Goal: Information Seeking & Learning: Learn about a topic

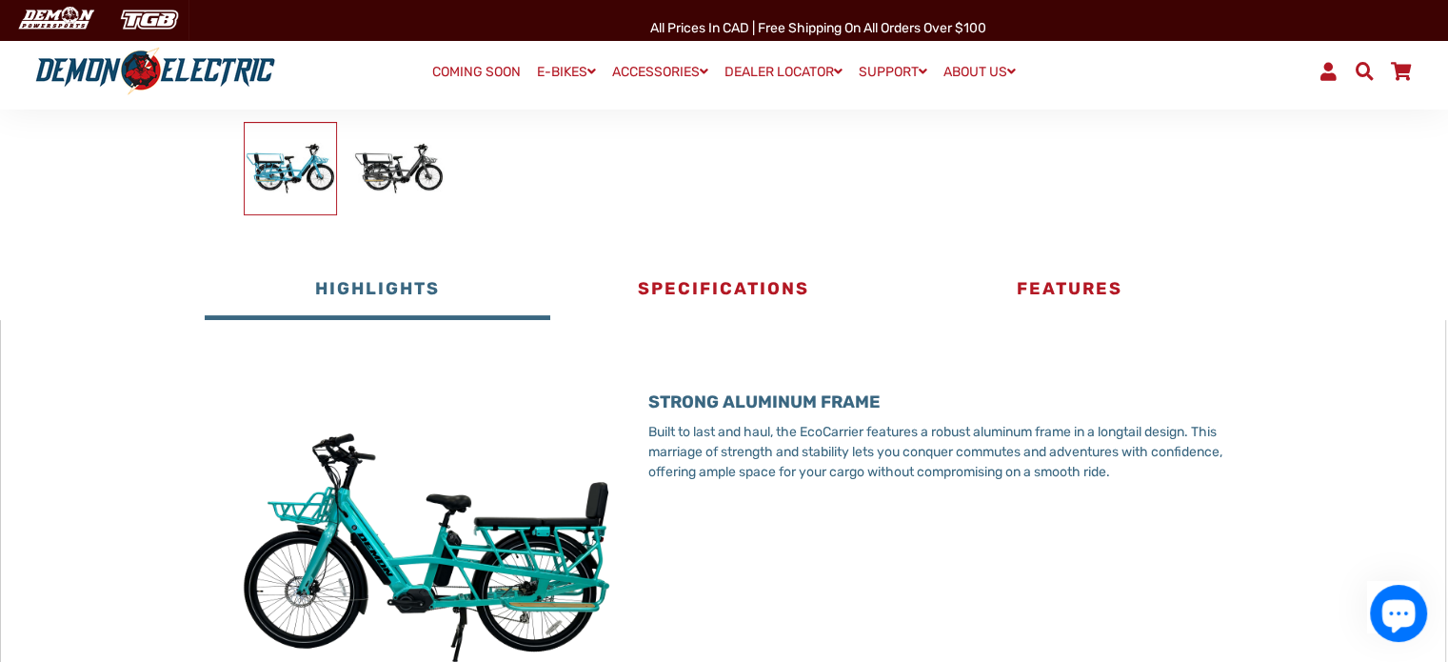
scroll to position [476, 0]
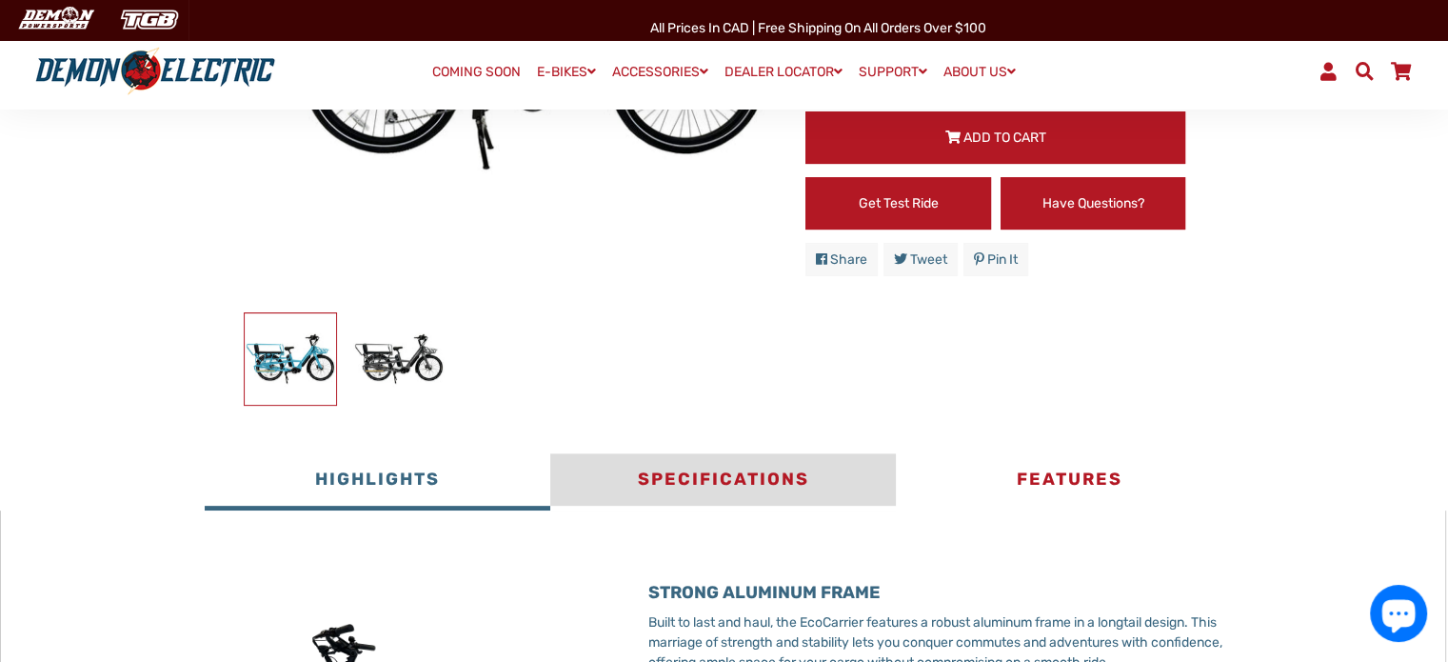
click at [792, 459] on button "Specifications" at bounding box center [723, 481] width 346 height 57
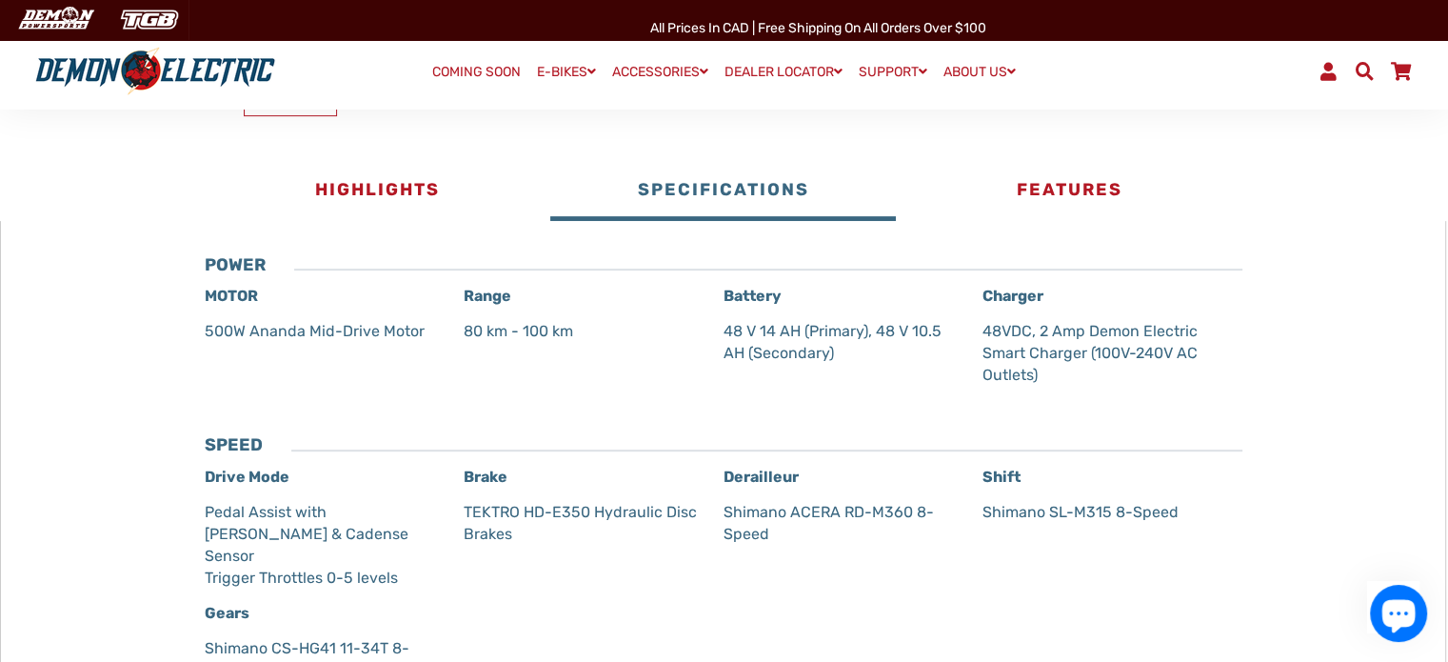
scroll to position [762, 0]
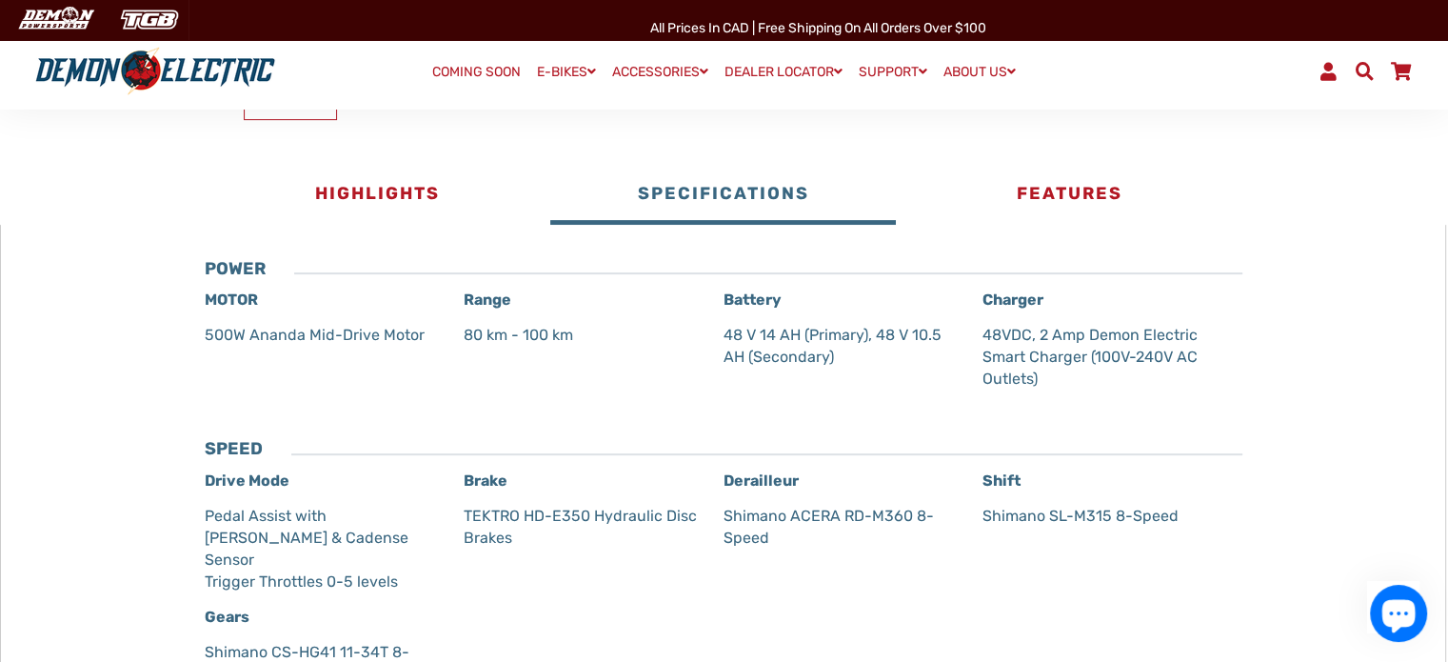
click at [728, 331] on p "48 V 14 AH (Primary), 48 V 10.5 AH (Secondary)" at bounding box center [843, 346] width 239 height 44
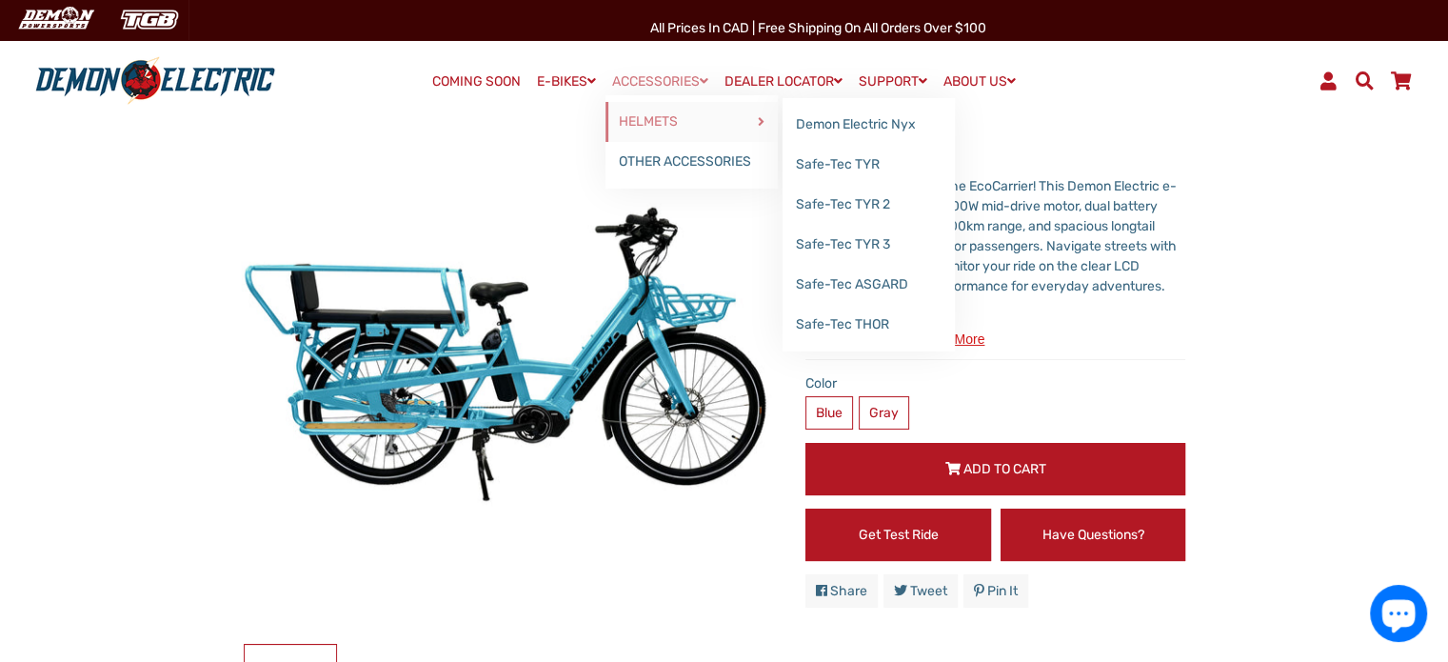
scroll to position [0, 0]
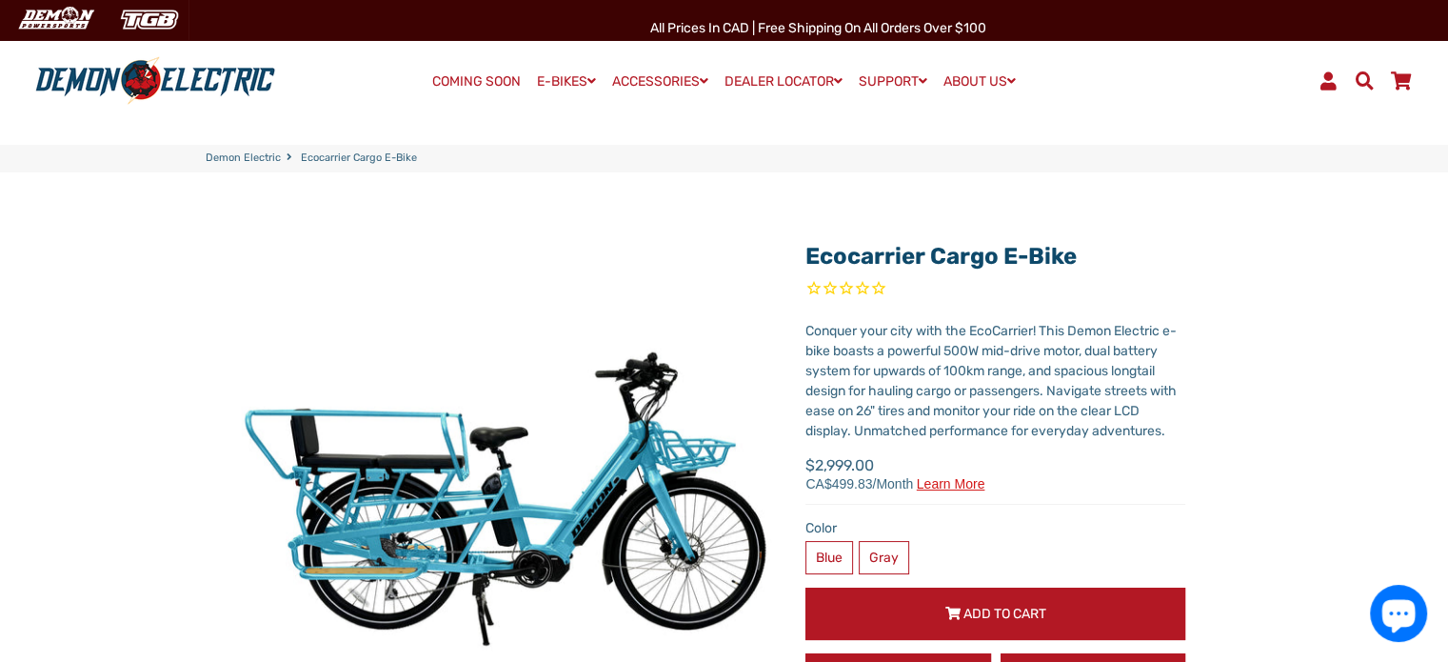
click at [1139, 180] on div "Ecocarrier Cargo E-Bike" at bounding box center [725, 526] width 1038 height 709
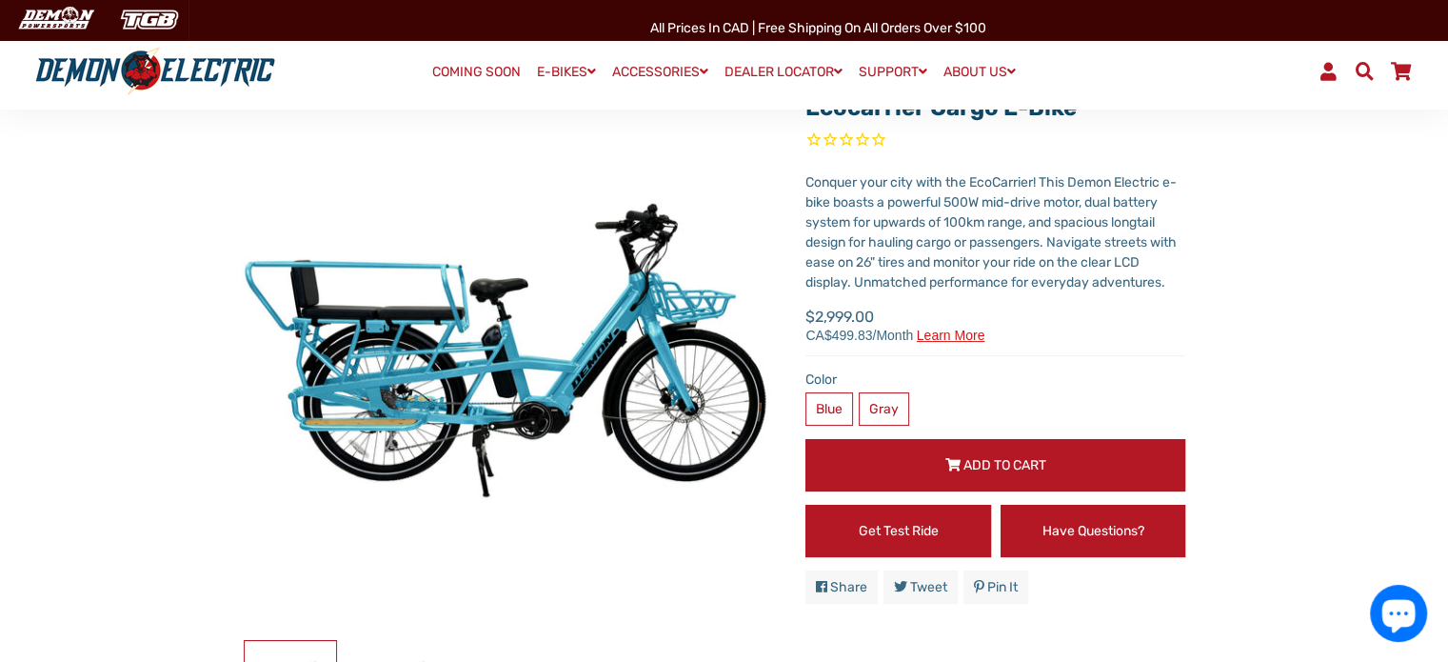
scroll to position [95, 0]
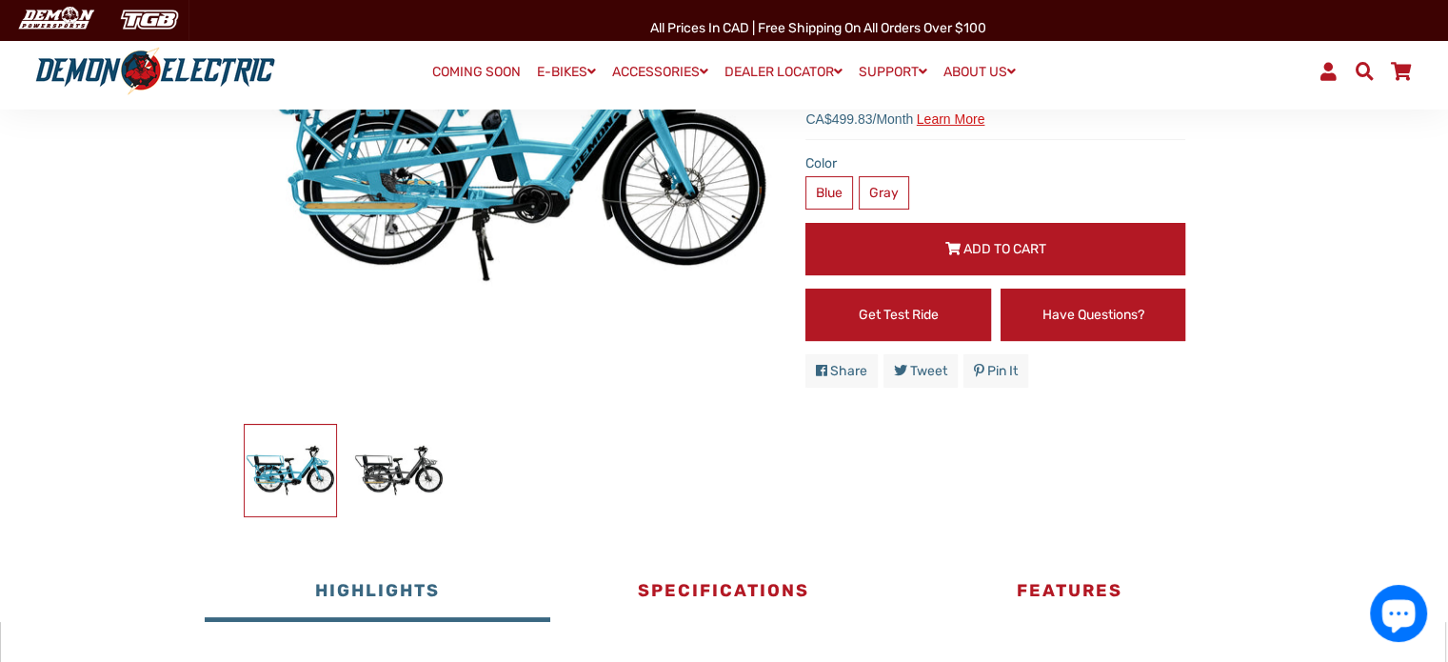
scroll to position [381, 0]
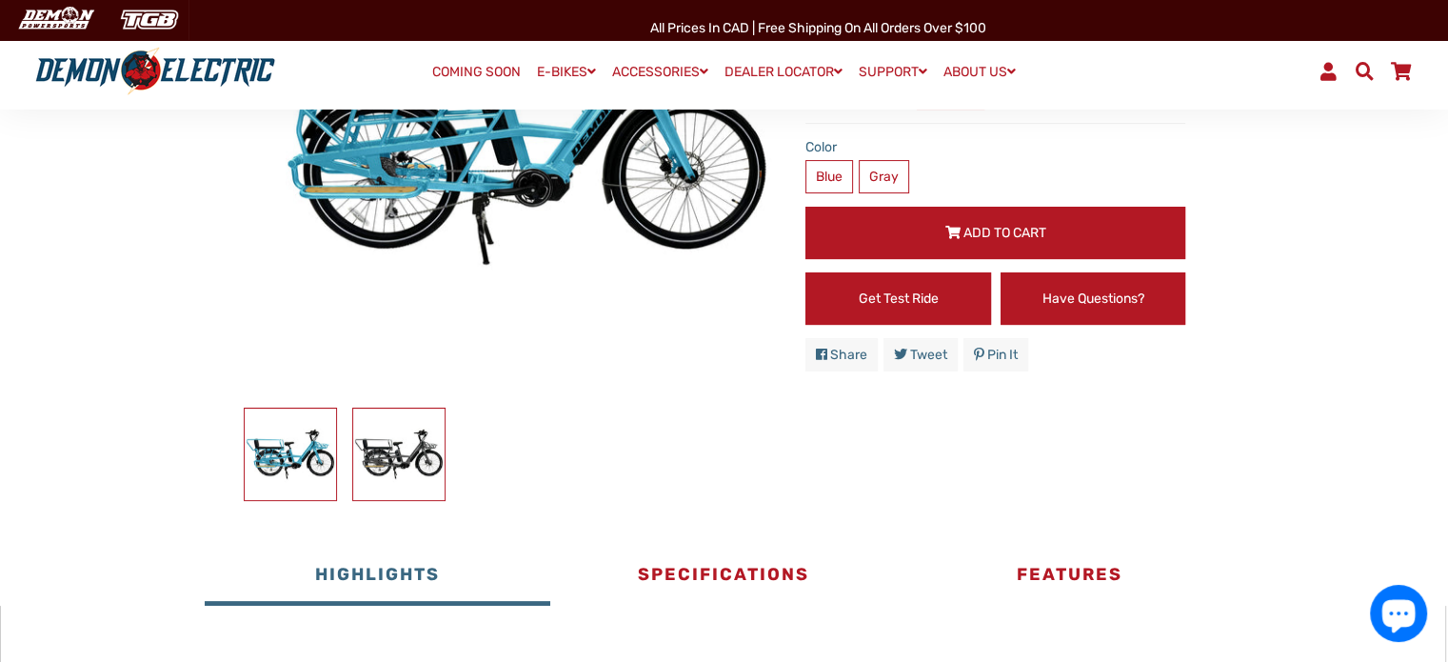
click at [392, 458] on img at bounding box center [398, 453] width 91 height 91
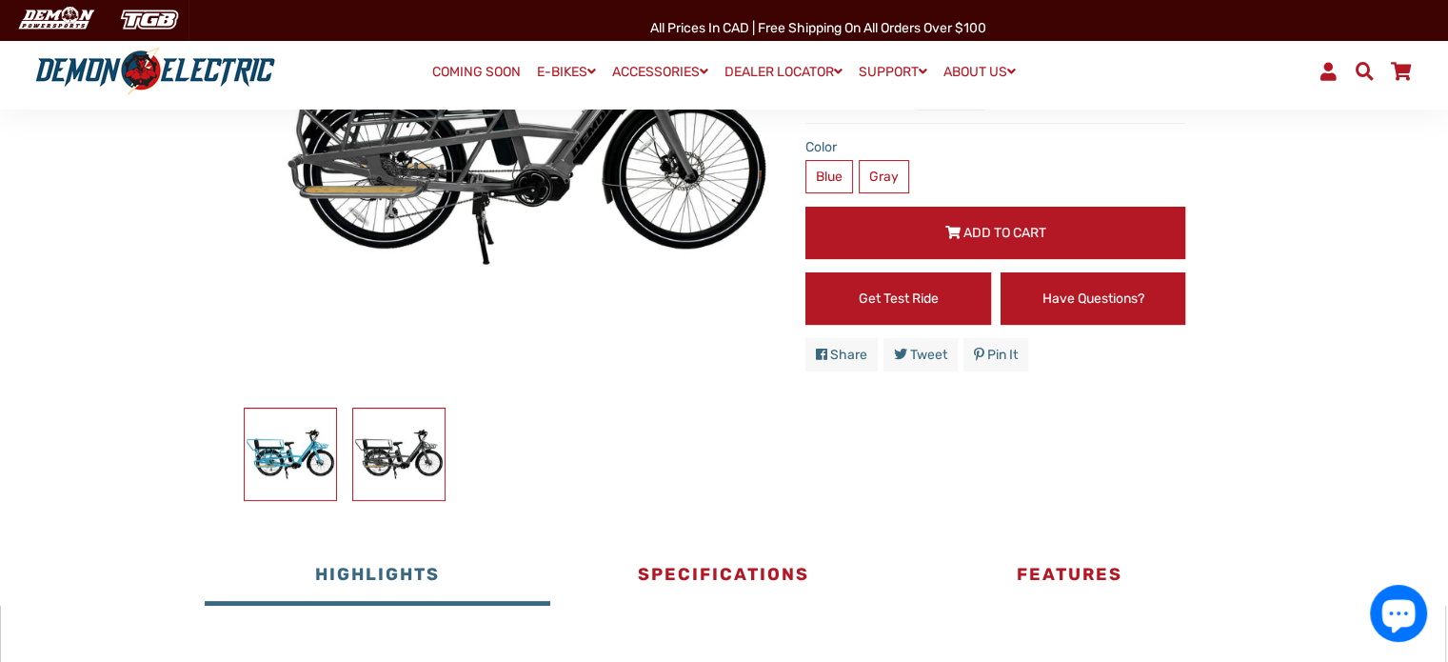
click at [301, 471] on img at bounding box center [290, 453] width 91 height 91
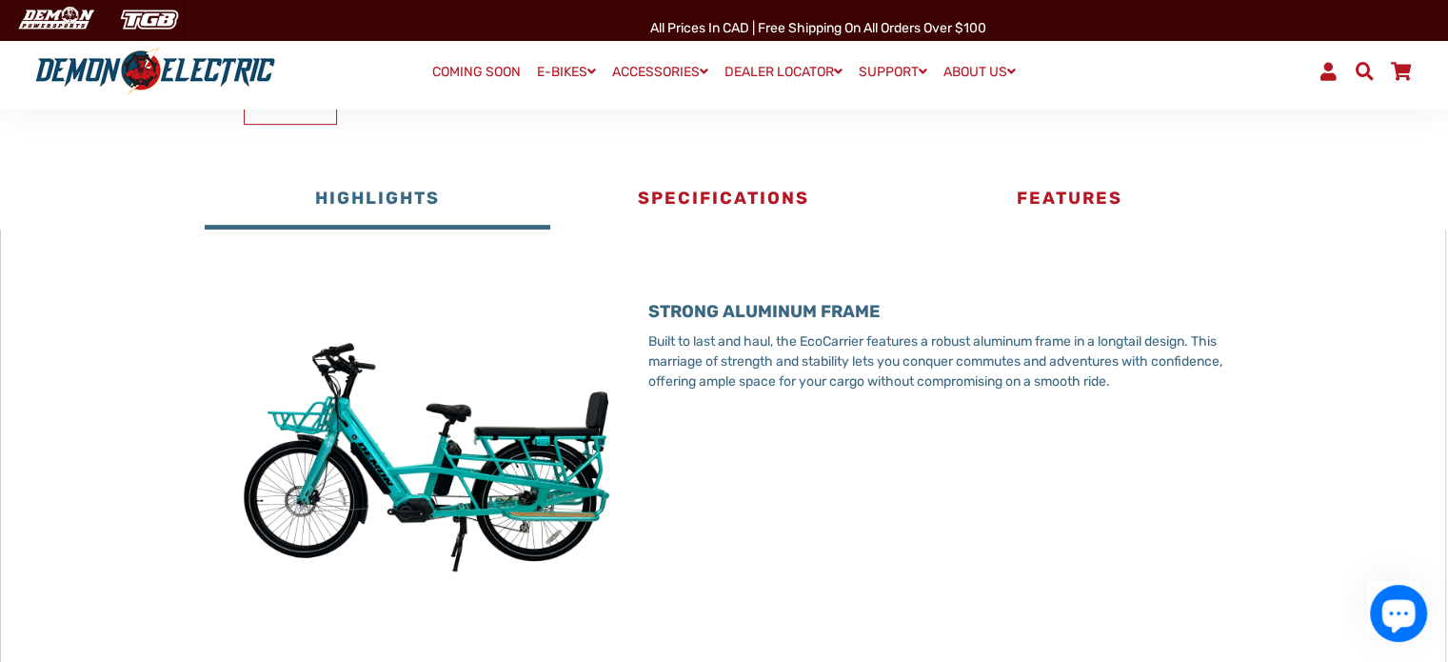
scroll to position [762, 0]
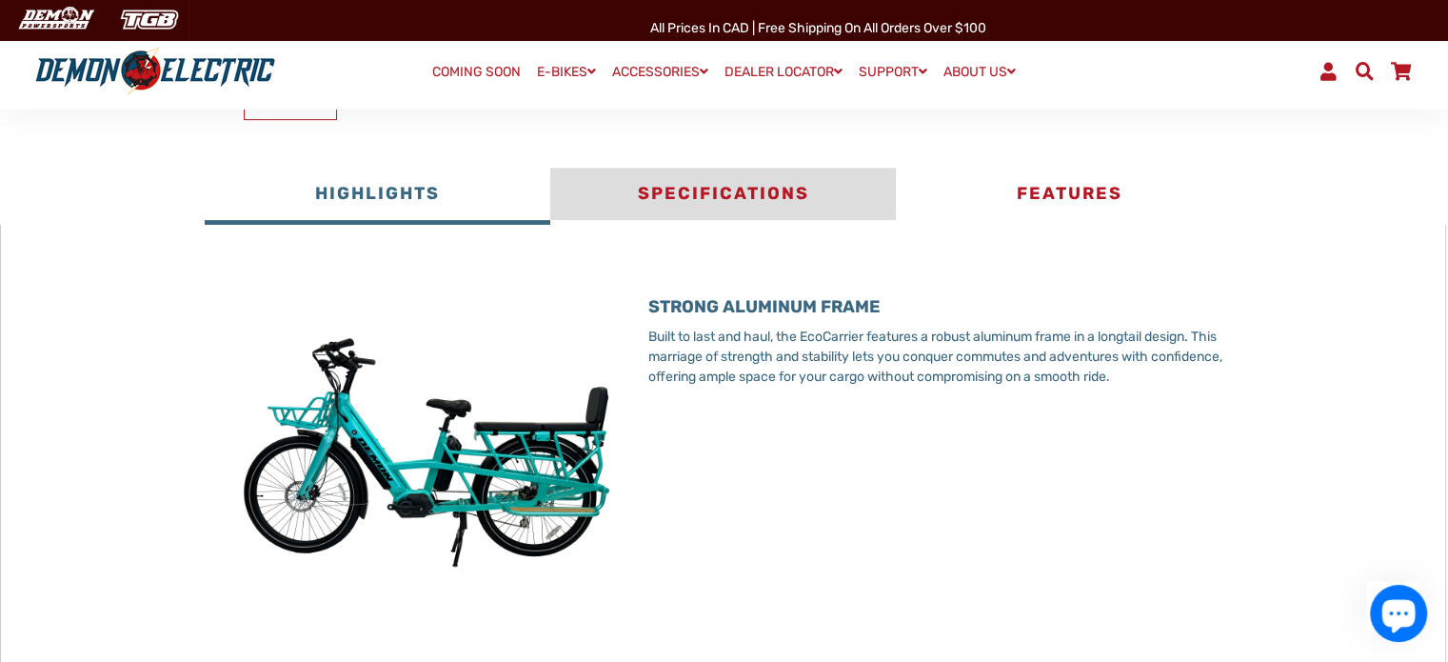
click at [757, 169] on button "Specifications" at bounding box center [723, 196] width 346 height 57
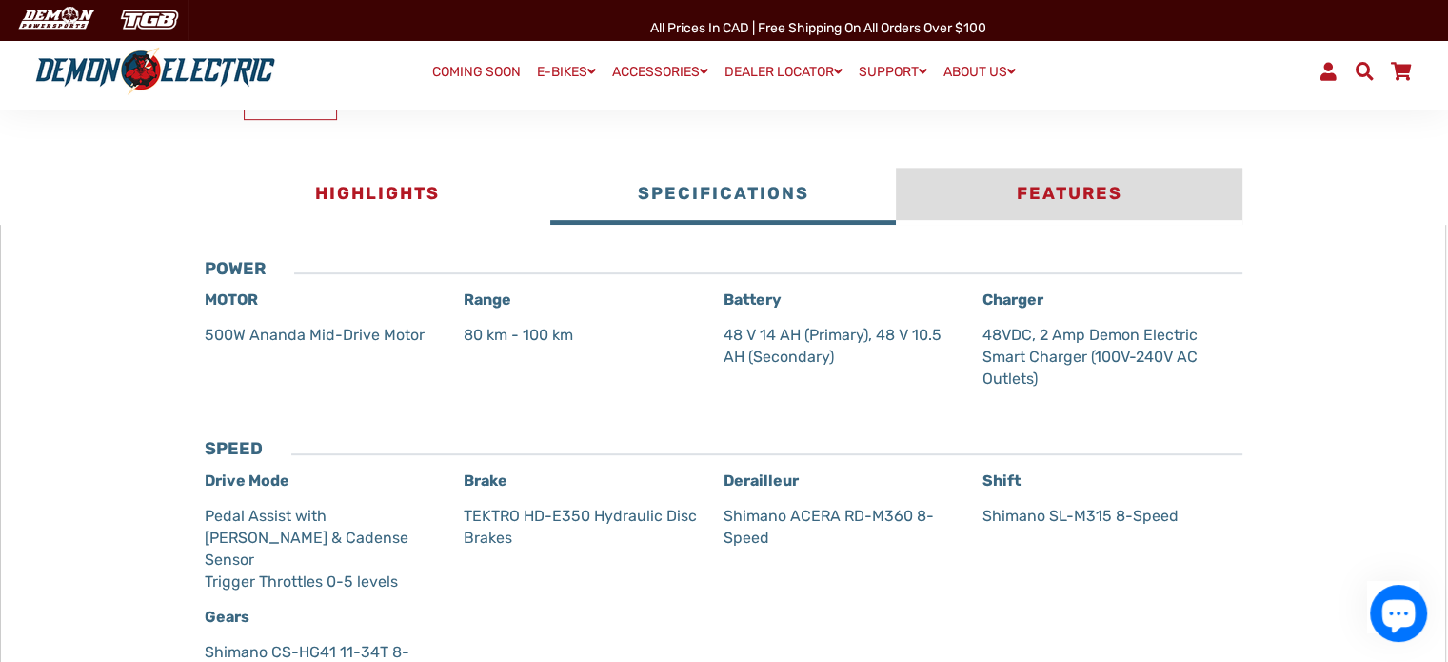
click at [1034, 181] on button "Features" at bounding box center [1069, 196] width 346 height 57
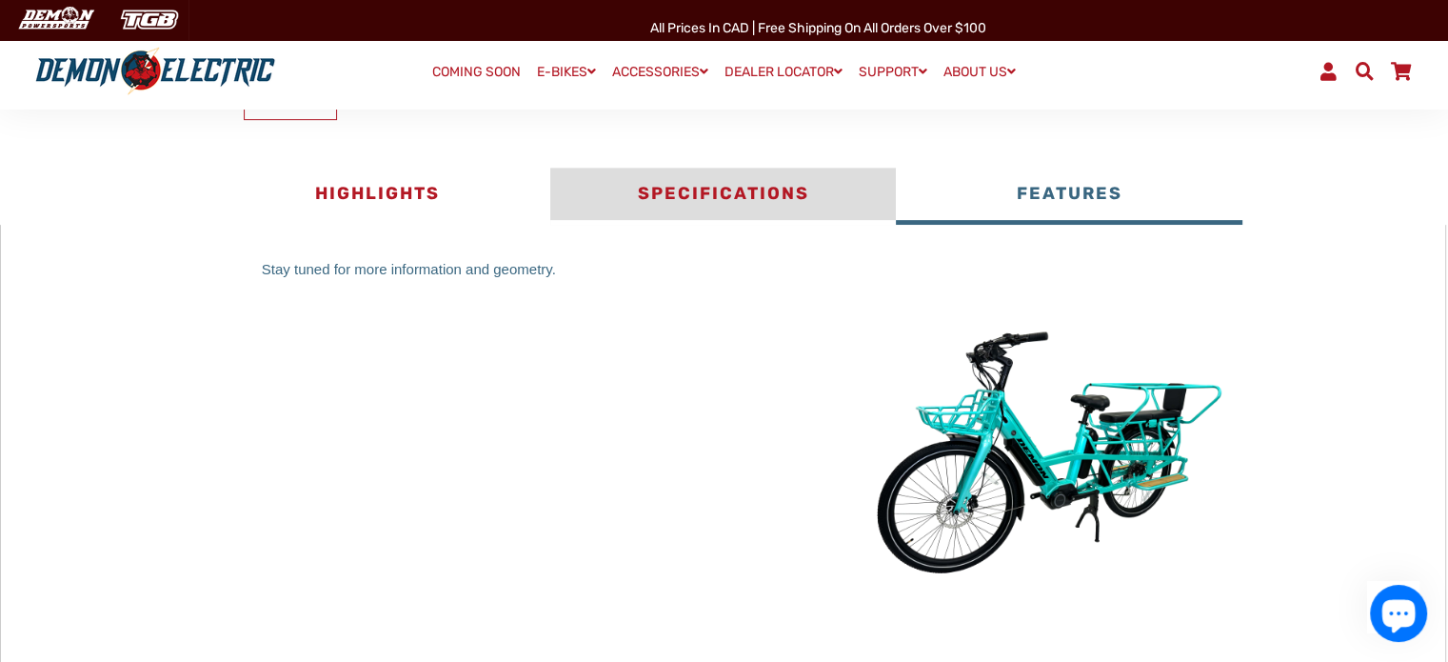
click at [788, 188] on button "Specifications" at bounding box center [723, 196] width 346 height 57
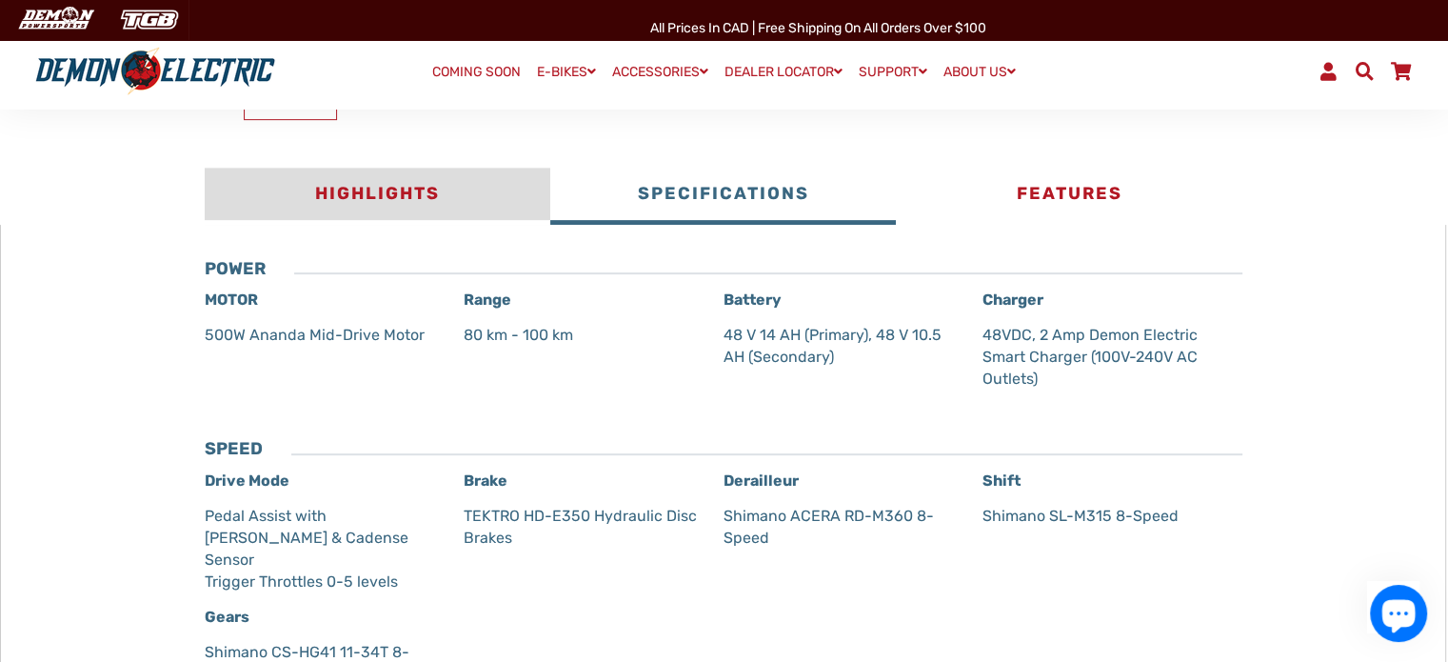
click at [373, 195] on button "Highlights" at bounding box center [378, 196] width 346 height 57
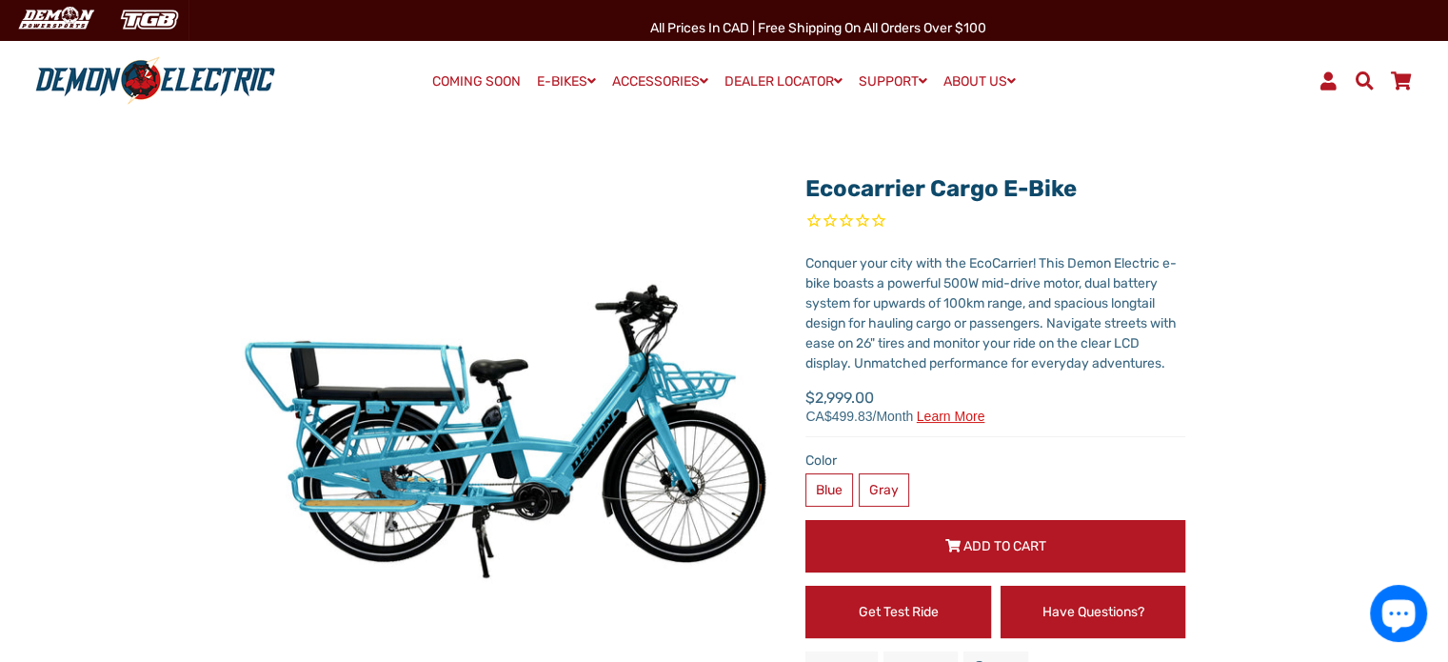
scroll to position [95, 0]
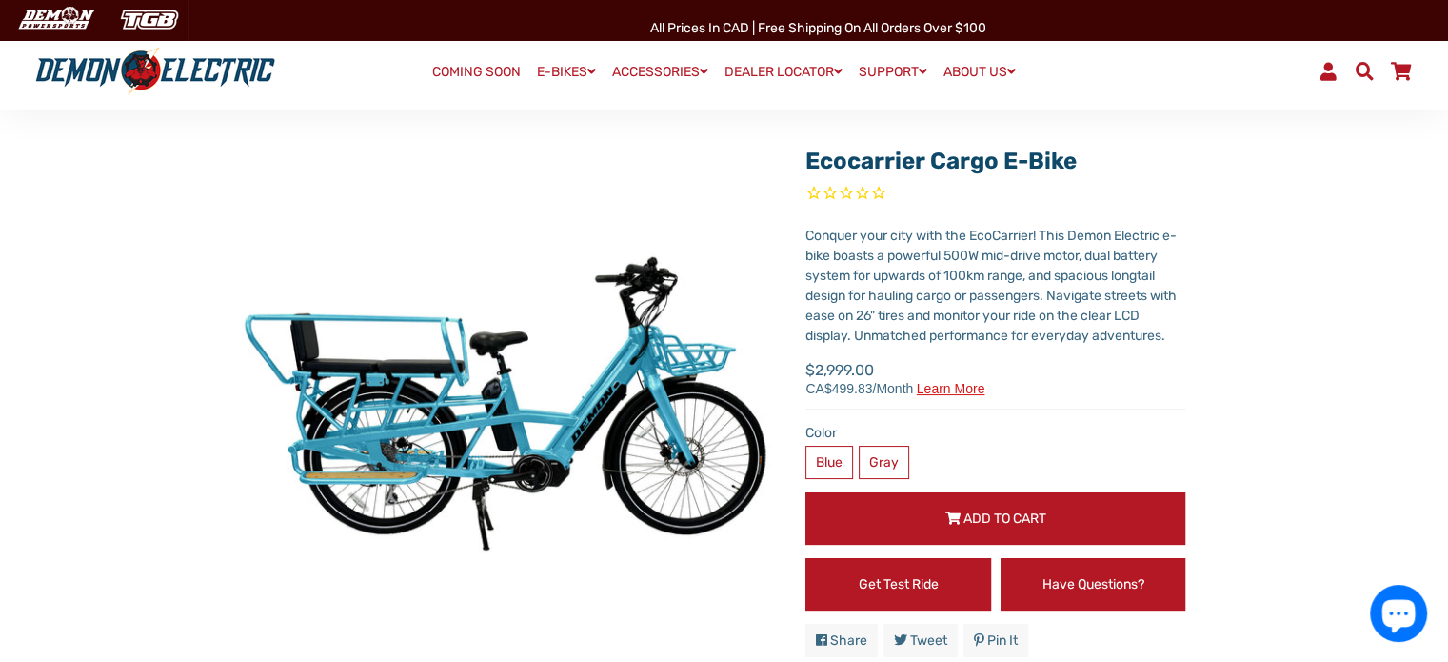
click at [956, 388] on span "Learn more" at bounding box center [951, 388] width 69 height 13
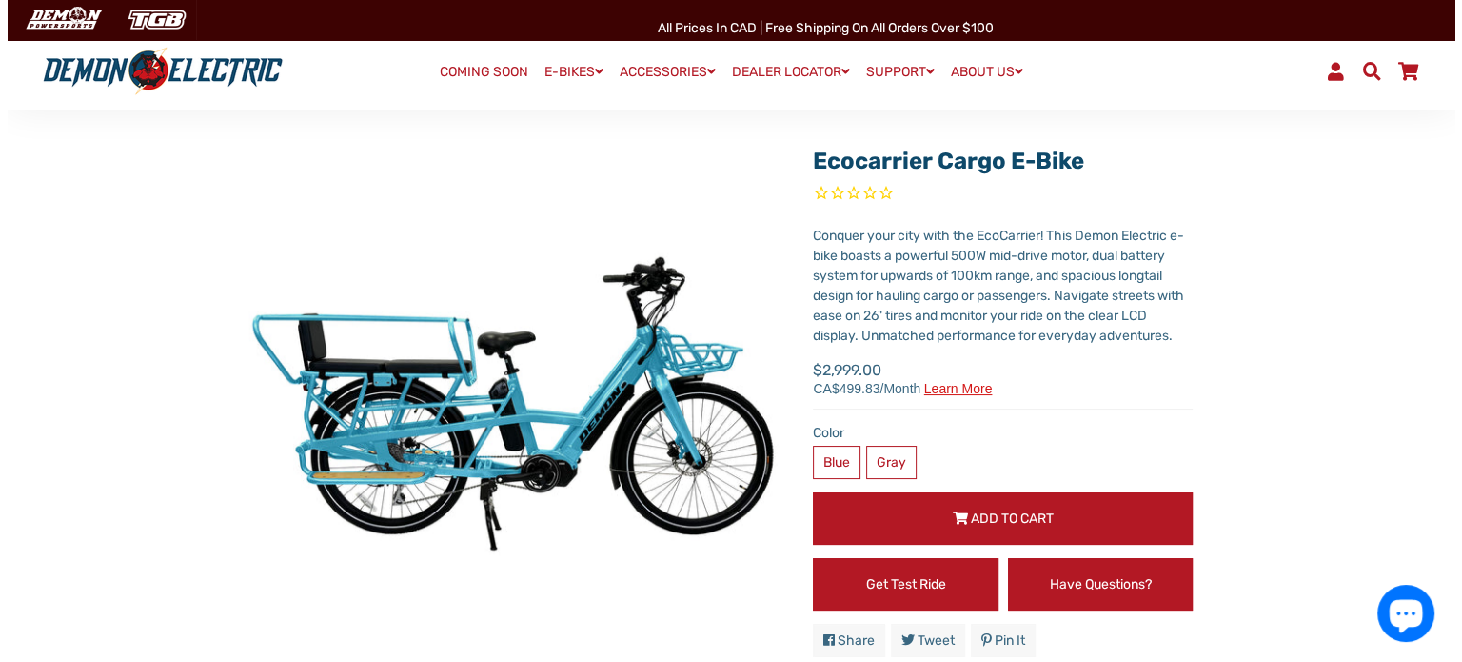
scroll to position [0, 0]
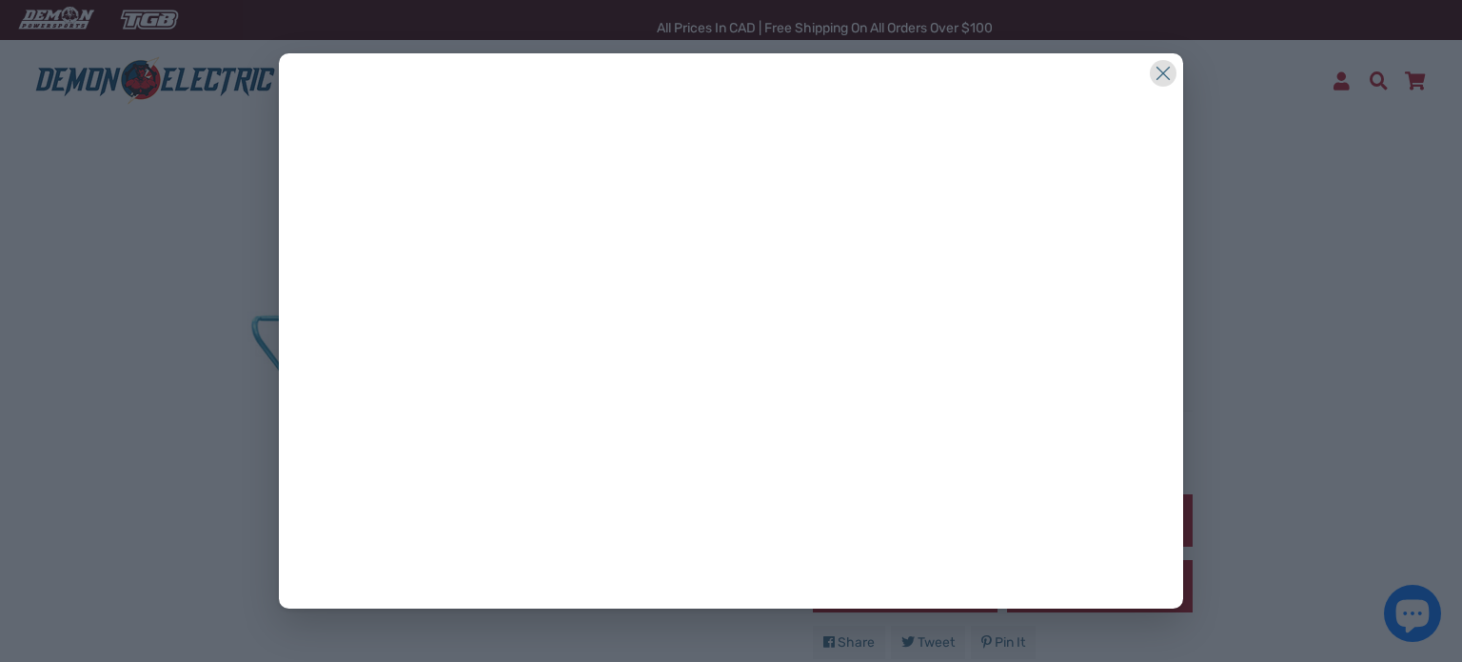
click at [1163, 76] on icon at bounding box center [1163, 73] width 27 height 27
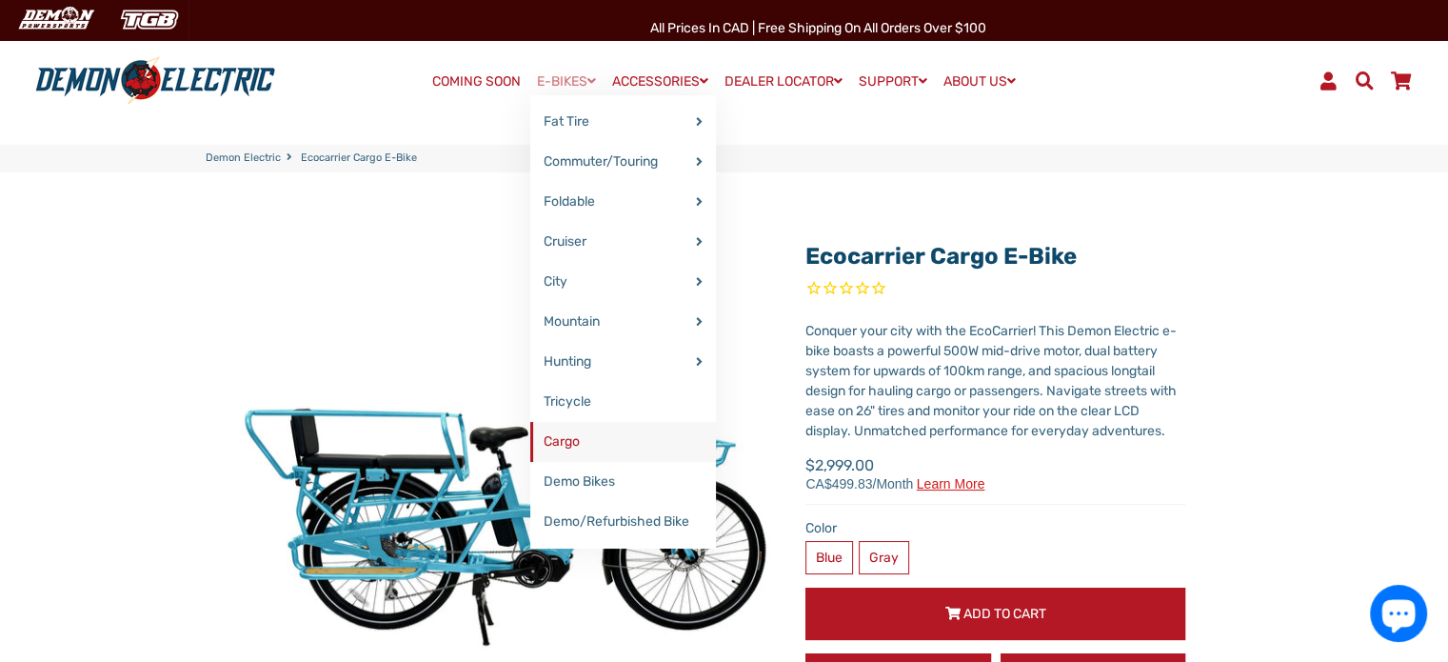
click at [572, 443] on link "Cargo" at bounding box center [623, 442] width 186 height 40
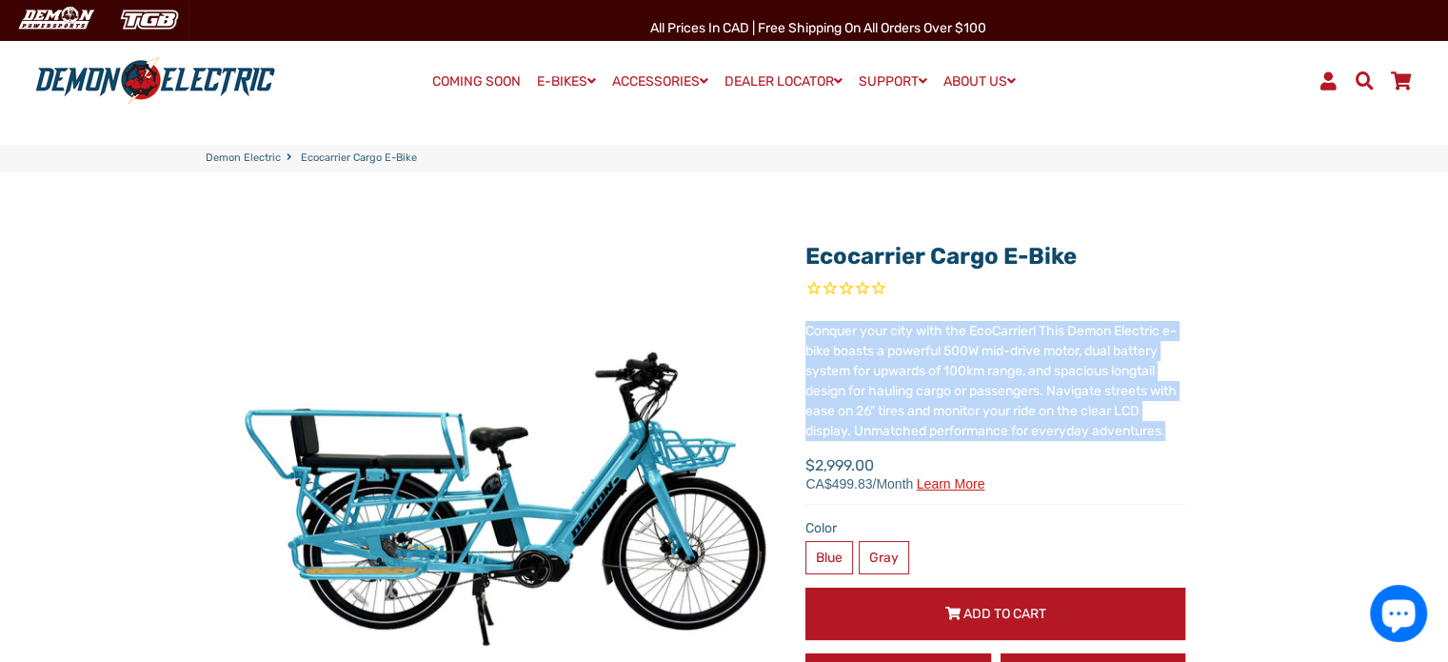
drag, startPoint x: 808, startPoint y: 331, endPoint x: 1183, endPoint y: 422, distance: 385.9
click at [1183, 422] on div "Conquer your city with the EcoCarrier! This Demon Electric e-bike boasts a powe…" at bounding box center [995, 381] width 380 height 120
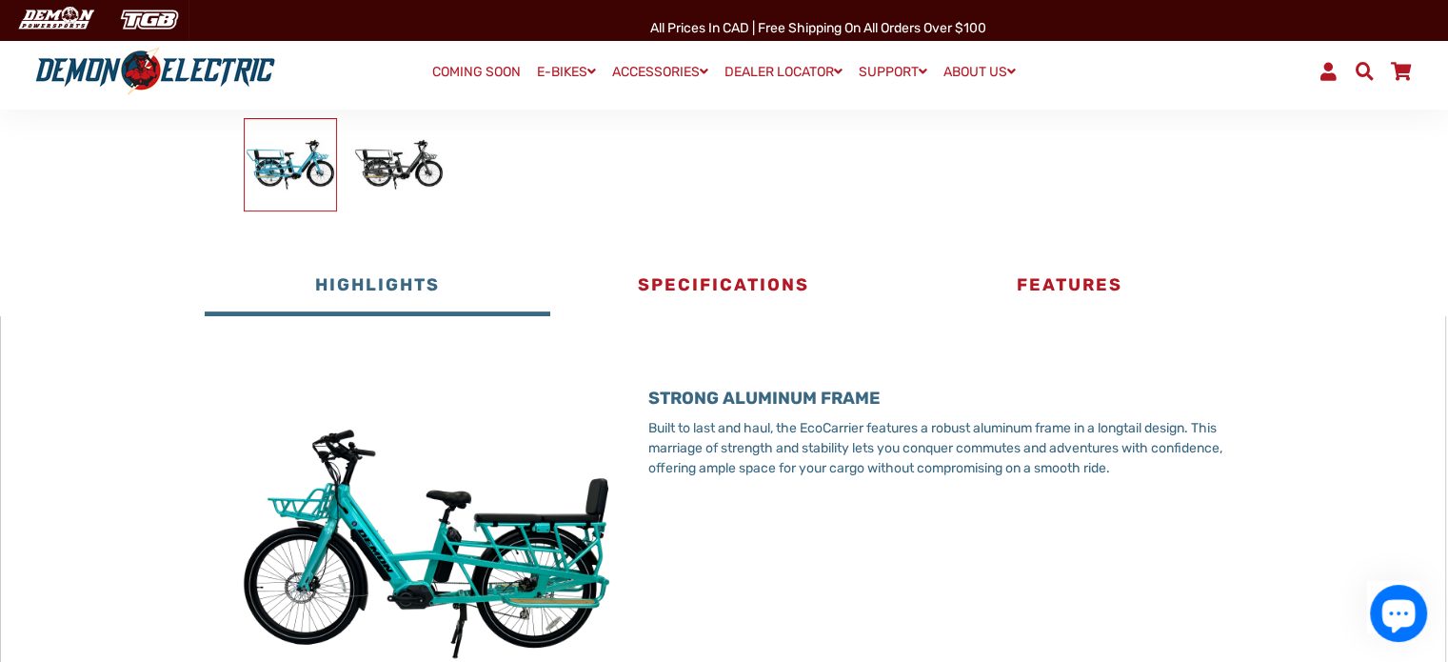
scroll to position [666, 0]
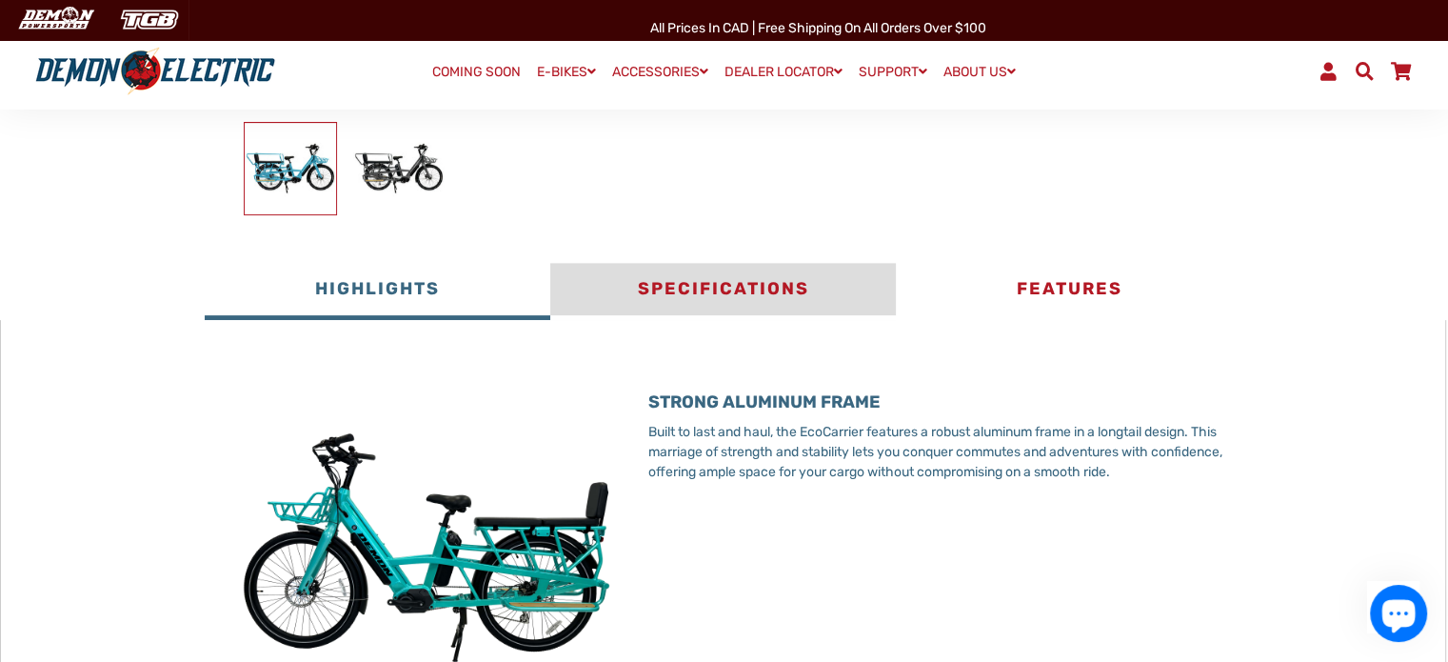
click at [720, 289] on button "Specifications" at bounding box center [723, 291] width 346 height 57
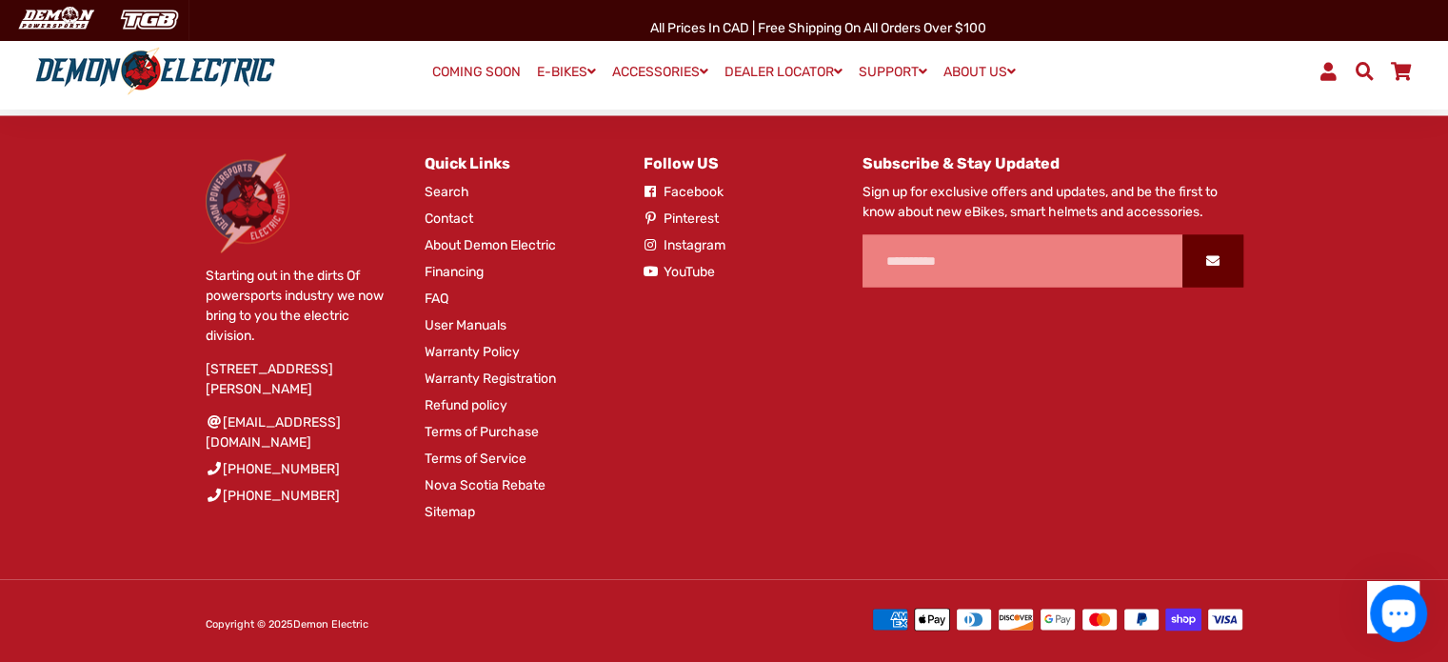
scroll to position [3530, 0]
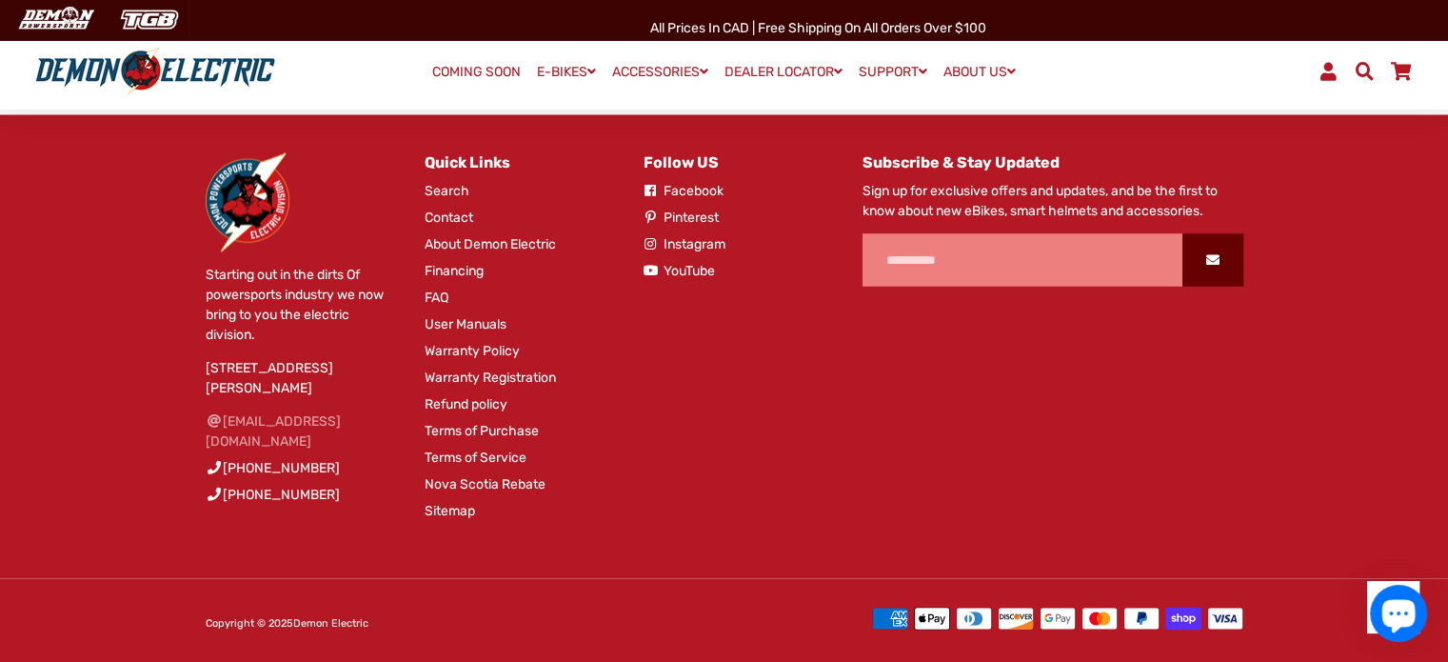
drag, startPoint x: 362, startPoint y: 437, endPoint x: 243, endPoint y: 437, distance: 119.0
click at [243, 437] on li "[EMAIL_ADDRESS][DOMAIN_NAME]" at bounding box center [301, 433] width 190 height 47
copy link "[EMAIL_ADDRESS][DOMAIN_NAME]"
drag, startPoint x: 377, startPoint y: 445, endPoint x: 228, endPoint y: 435, distance: 149.8
click at [228, 435] on li "[EMAIL_ADDRESS][DOMAIN_NAME]" at bounding box center [301, 433] width 190 height 47
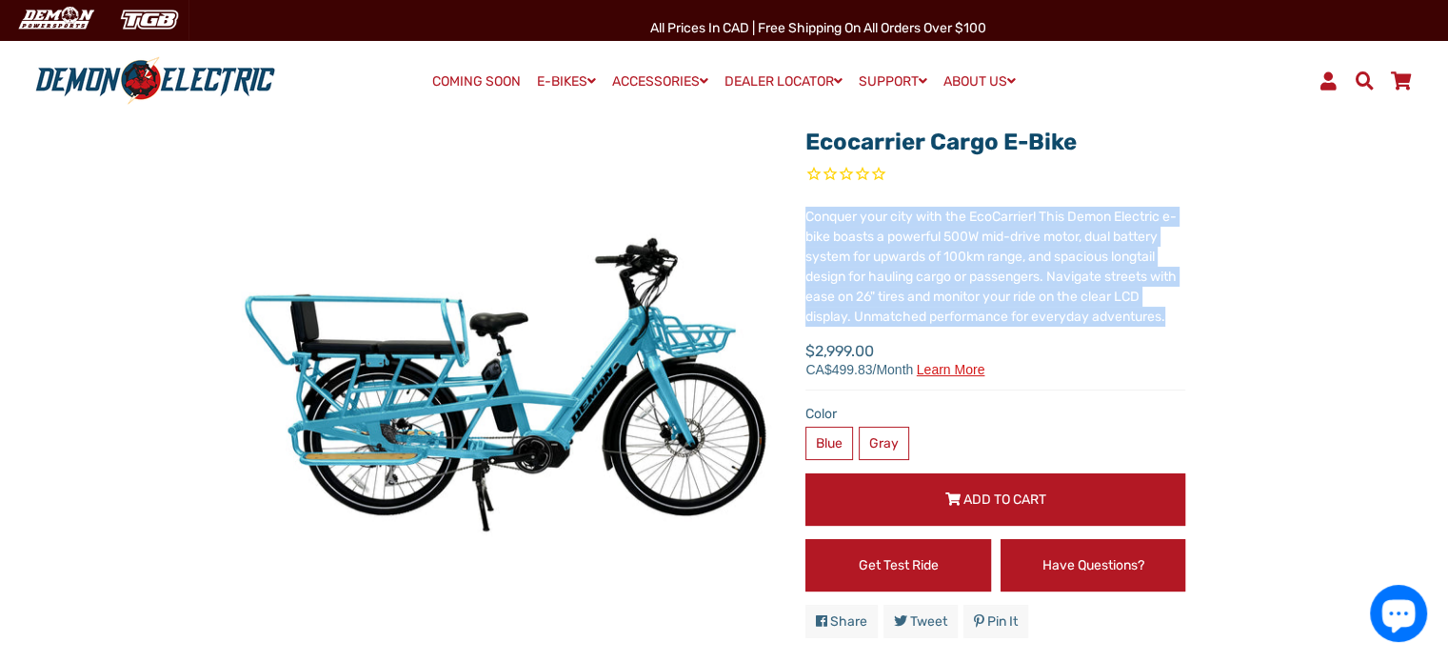
scroll to position [0, 0]
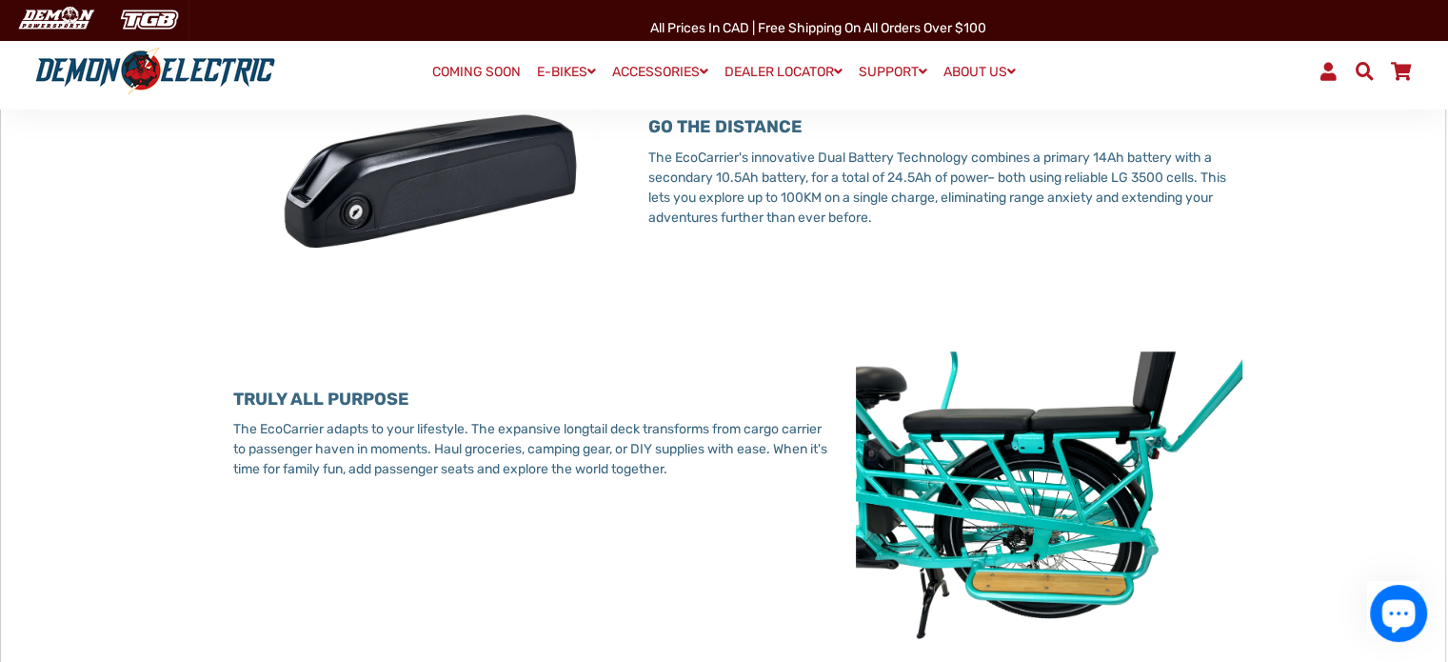
scroll to position [2285, 0]
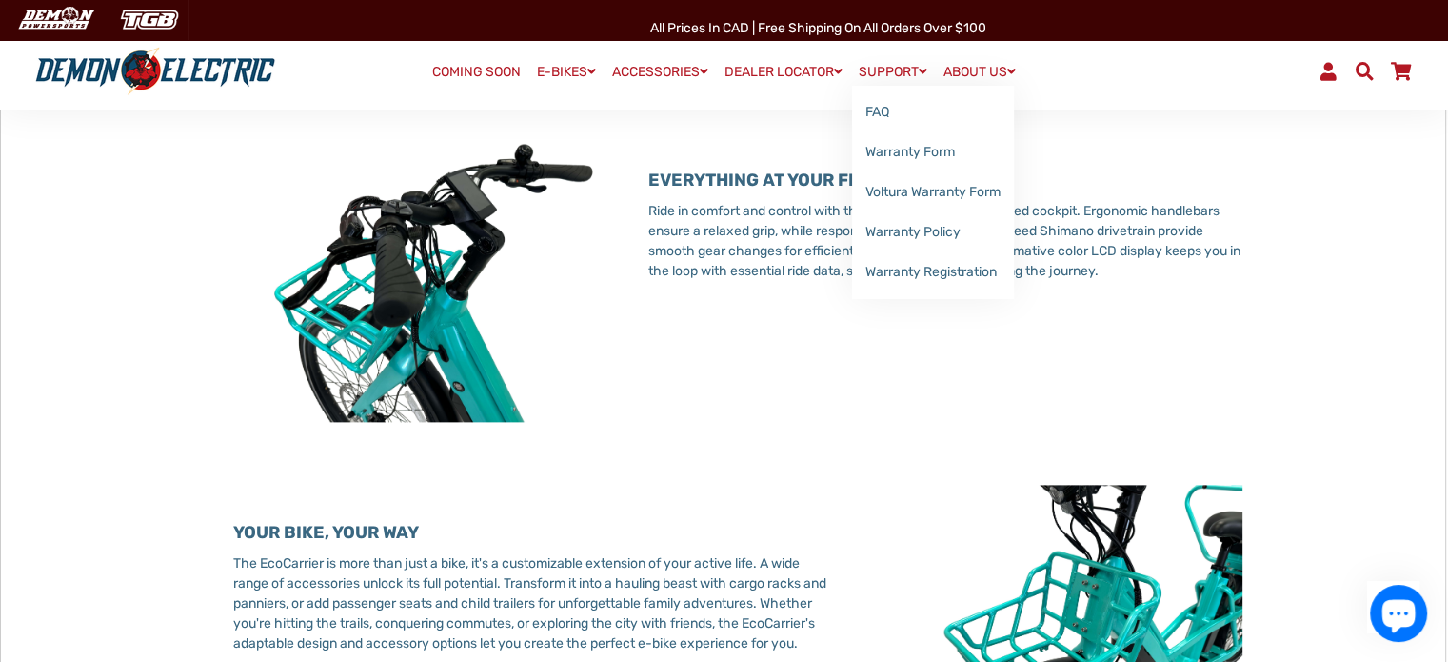
click at [909, 62] on link "SUPPORT" at bounding box center [893, 72] width 82 height 28
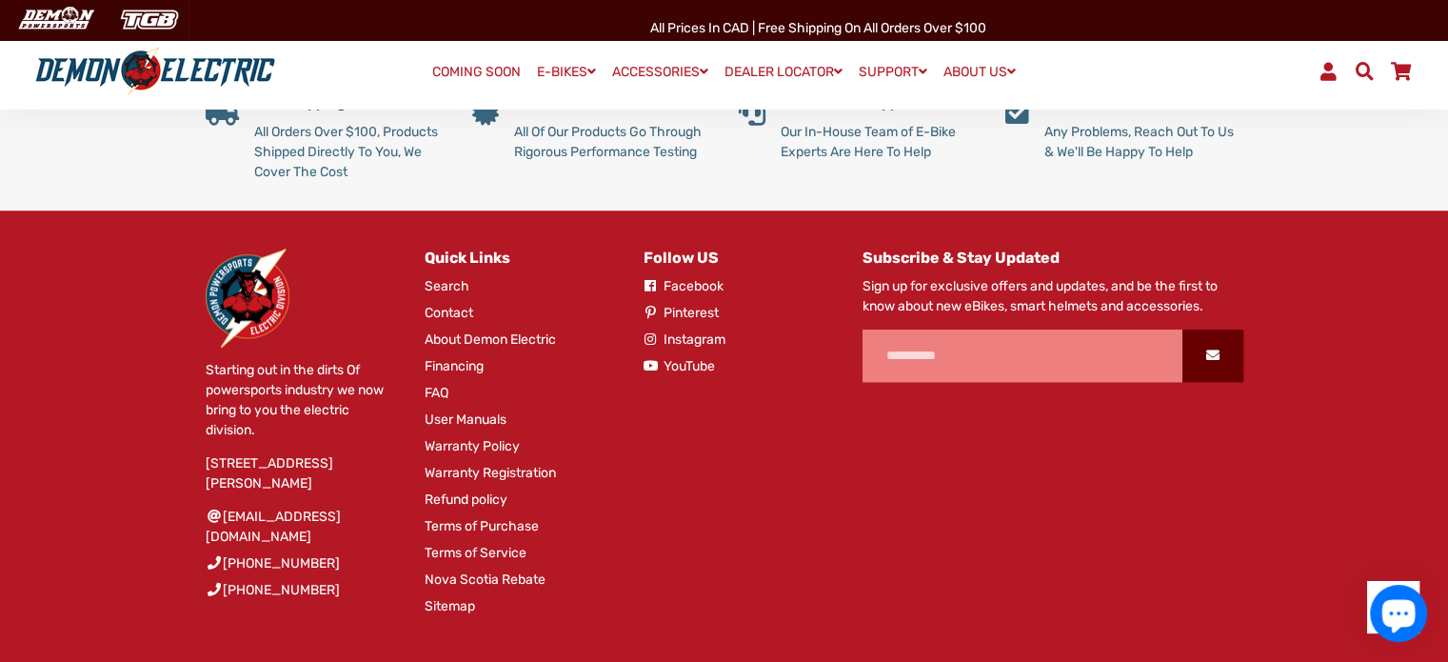
scroll to position [1601, 0]
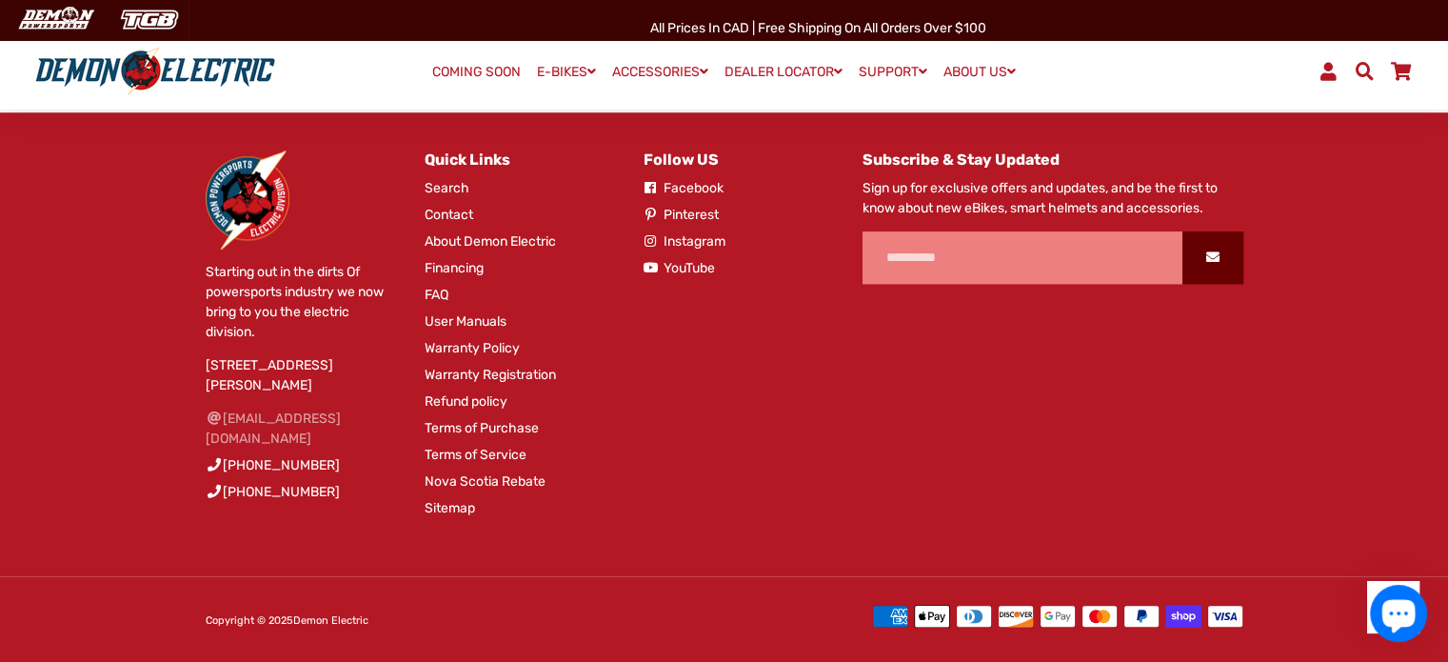
drag, startPoint x: 356, startPoint y: 443, endPoint x: 244, endPoint y: 441, distance: 112.4
click at [244, 441] on li "[EMAIL_ADDRESS][DOMAIN_NAME]" at bounding box center [301, 431] width 190 height 47
copy link "[EMAIL_ADDRESS][DOMAIN_NAME]"
drag, startPoint x: 371, startPoint y: 436, endPoint x: 231, endPoint y: 439, distance: 140.0
click at [231, 439] on li "[EMAIL_ADDRESS][DOMAIN_NAME]" at bounding box center [301, 431] width 190 height 47
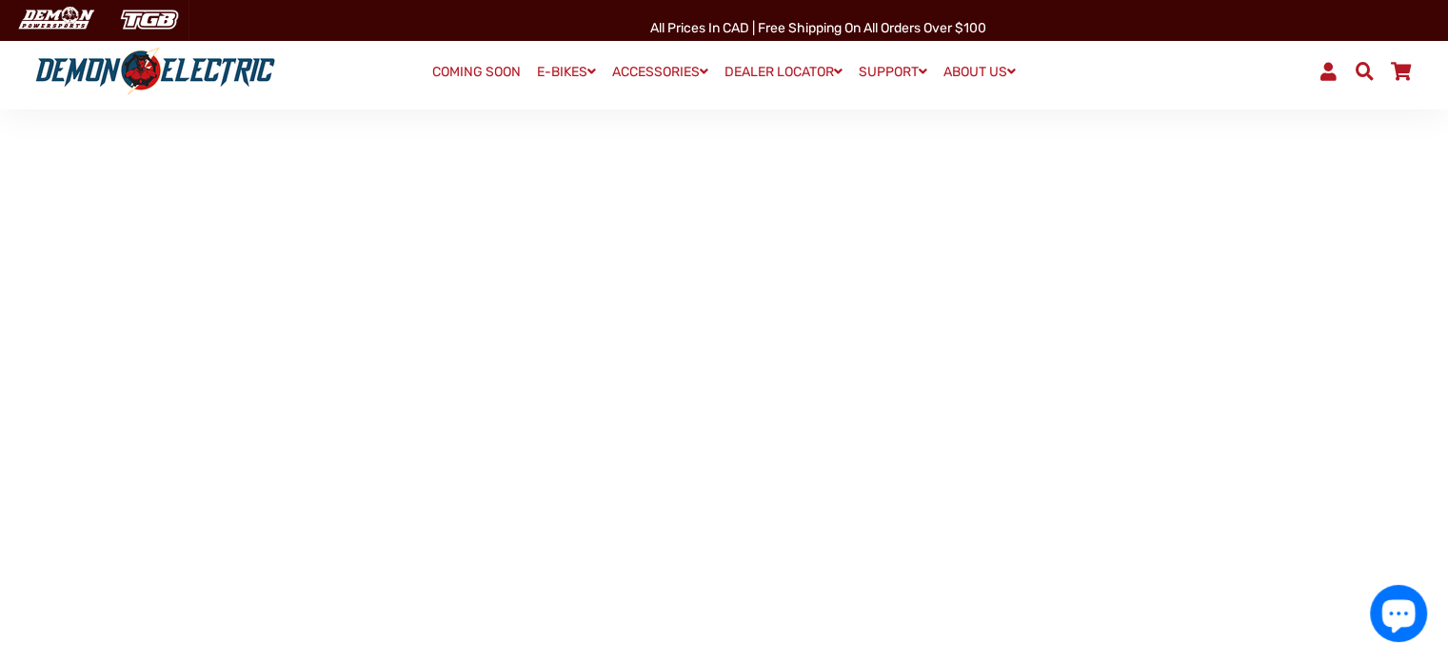
scroll to position [0, 0]
